Goal: Task Accomplishment & Management: Manage account settings

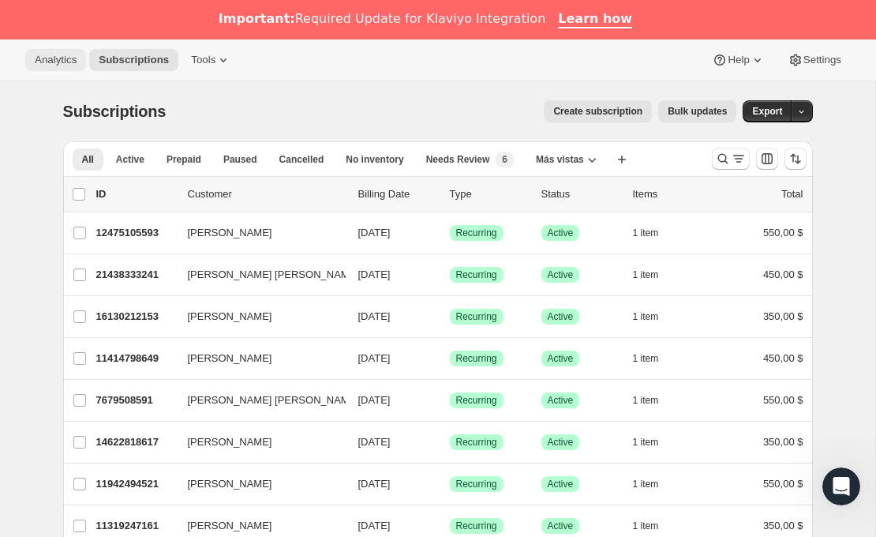
click at [62, 63] on span "Analytics" at bounding box center [56, 60] width 42 height 13
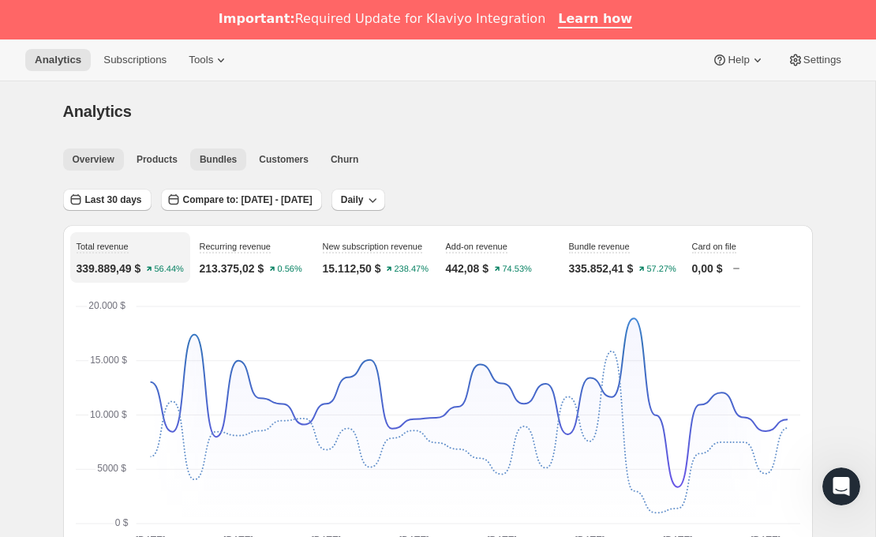
click at [210, 164] on span "Bundles" at bounding box center [218, 159] width 37 height 13
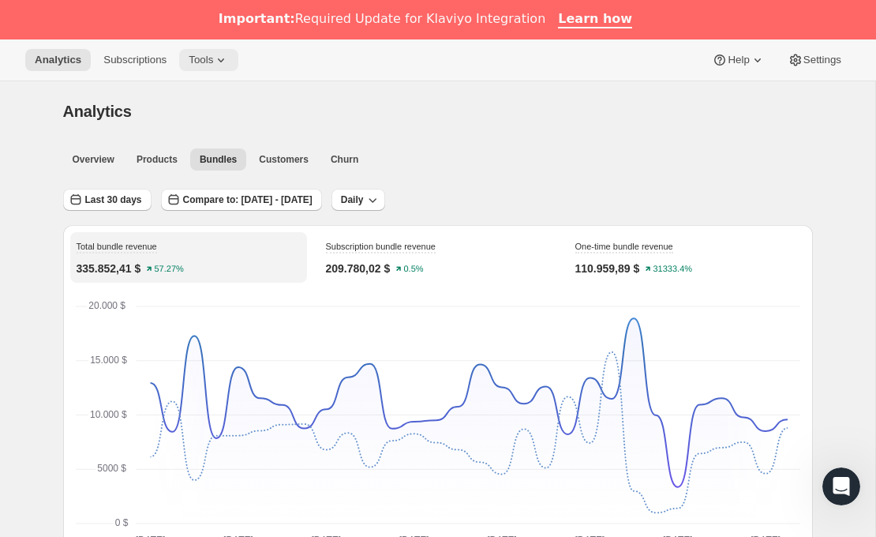
click at [213, 62] on span "Tools" at bounding box center [201, 60] width 24 height 13
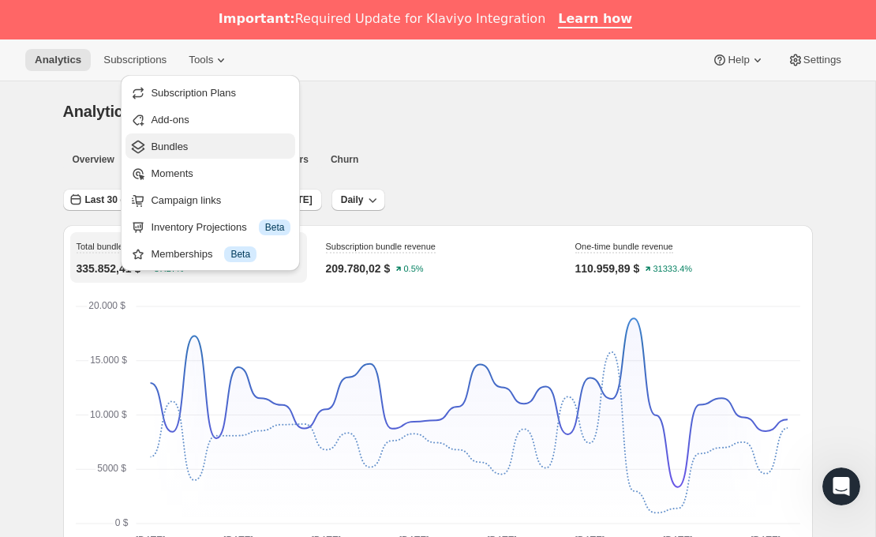
click at [184, 137] on button "Bundles" at bounding box center [210, 145] width 170 height 25
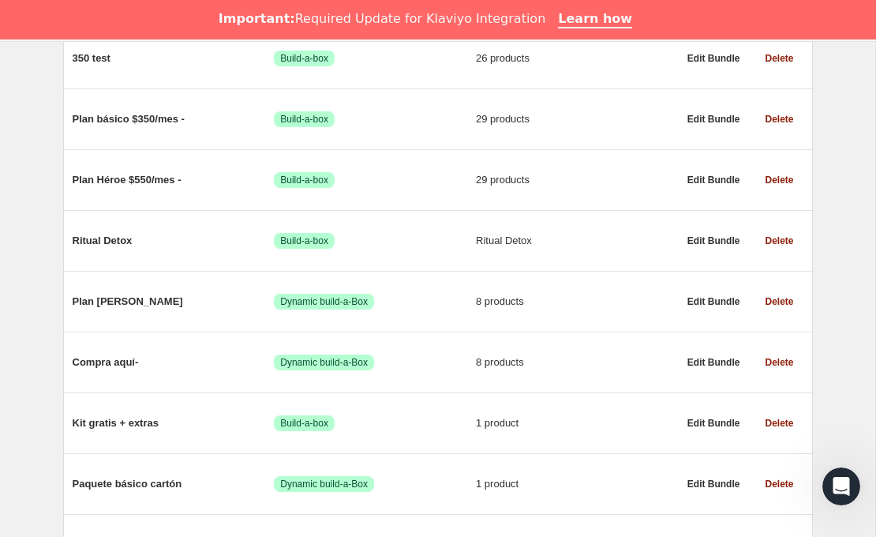
scroll to position [829, 0]
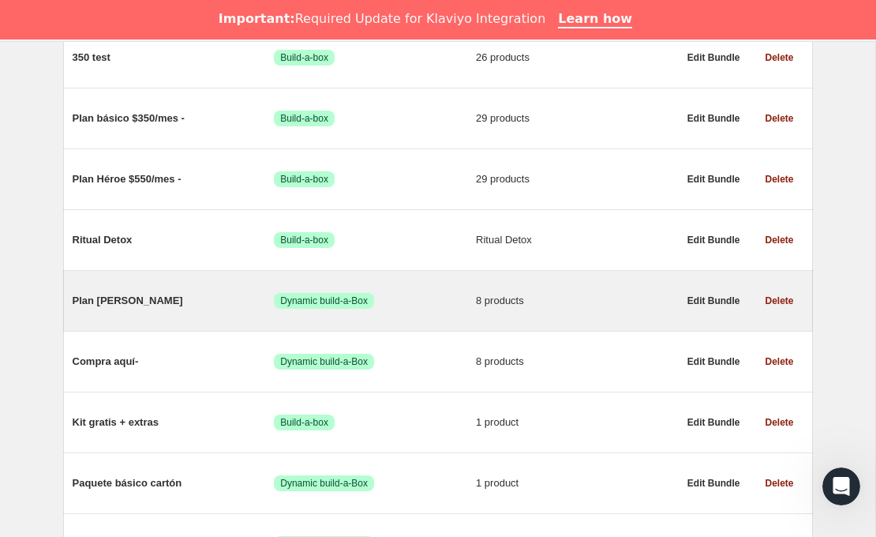
click at [170, 309] on span "Plan [PERSON_NAME]" at bounding box center [174, 301] width 202 height 16
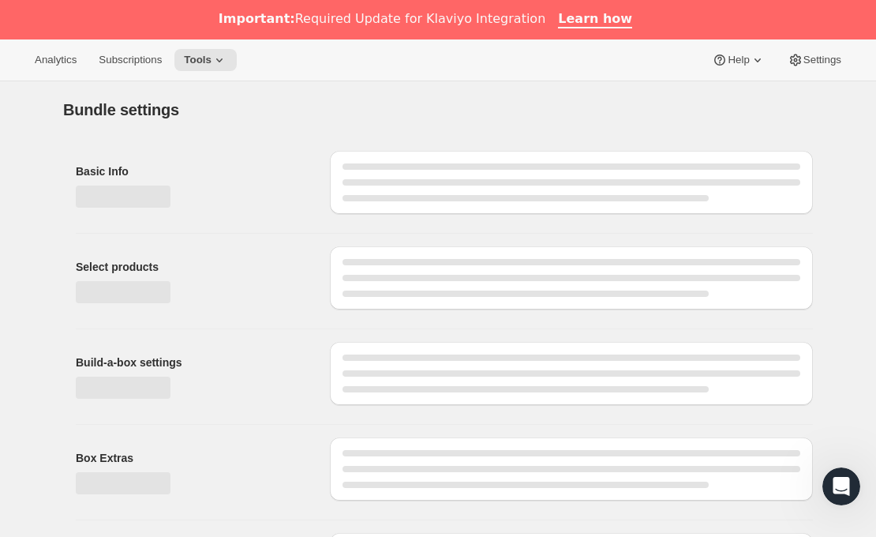
type input "Plan [PERSON_NAME]"
radio input "true"
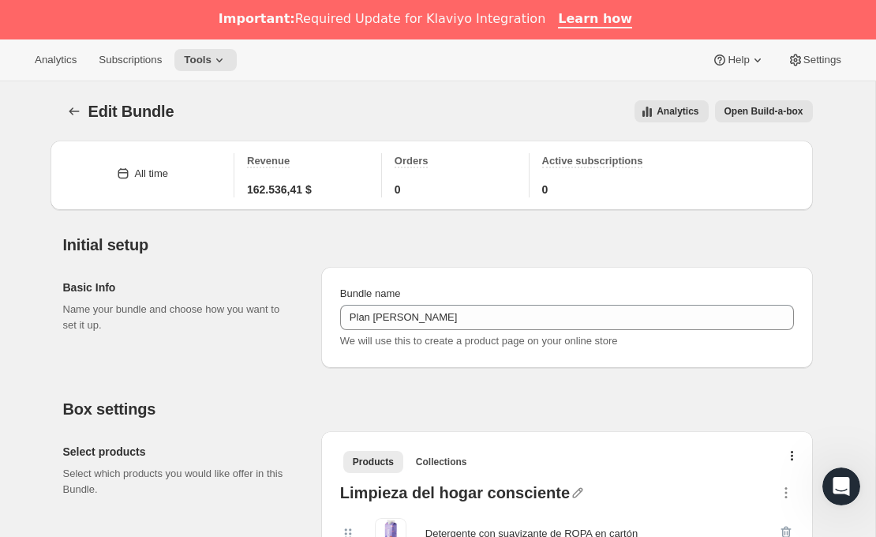
click at [686, 114] on span "Analytics" at bounding box center [678, 111] width 42 height 13
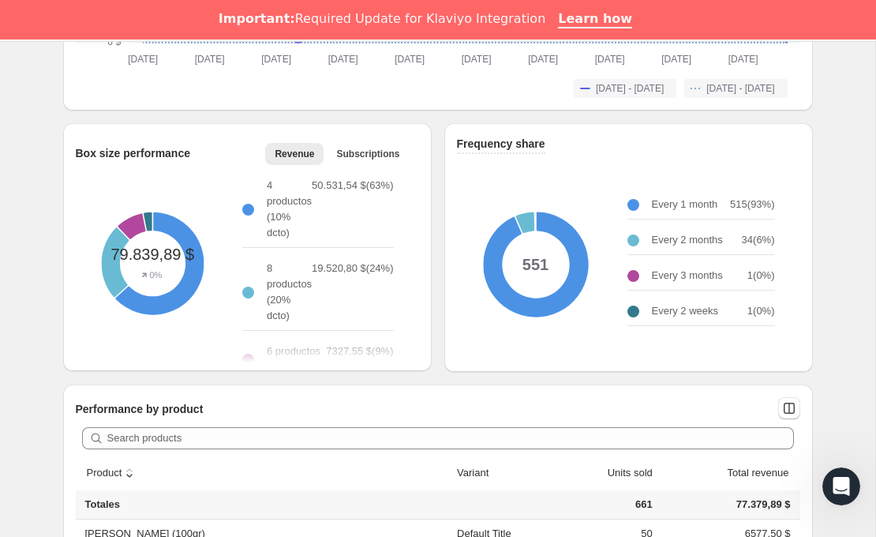
scroll to position [529, 0]
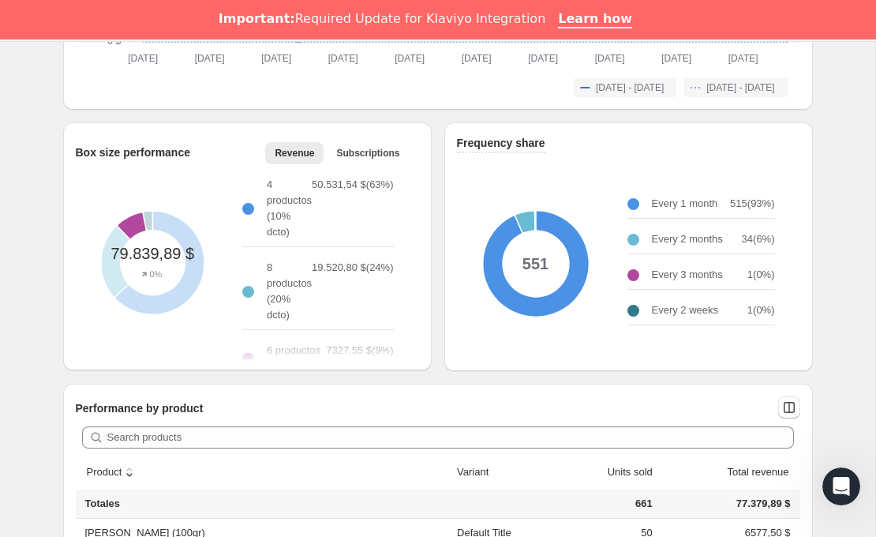
click at [131, 226] on div "Plan Granito: Plan Granito - 7327.55" at bounding box center [153, 263] width 206 height 206
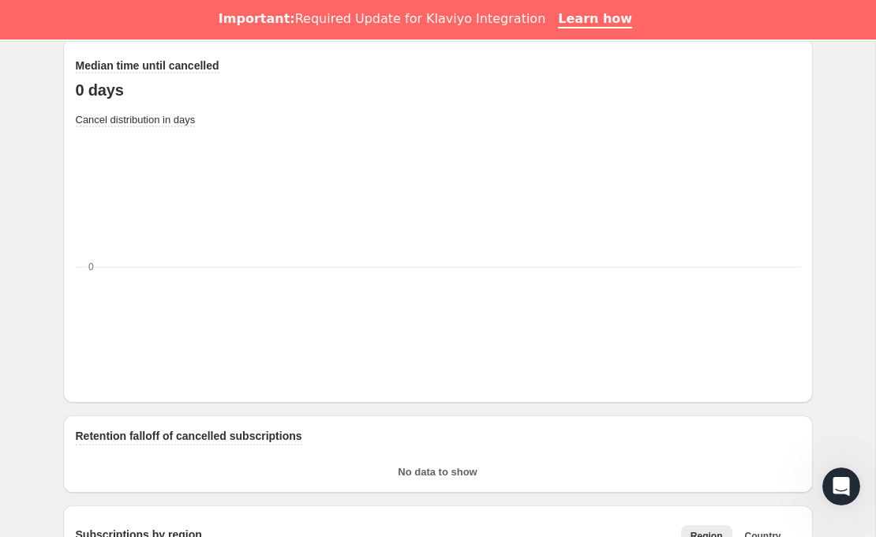
scroll to position [2563, 0]
